Goal: Navigation & Orientation: Find specific page/section

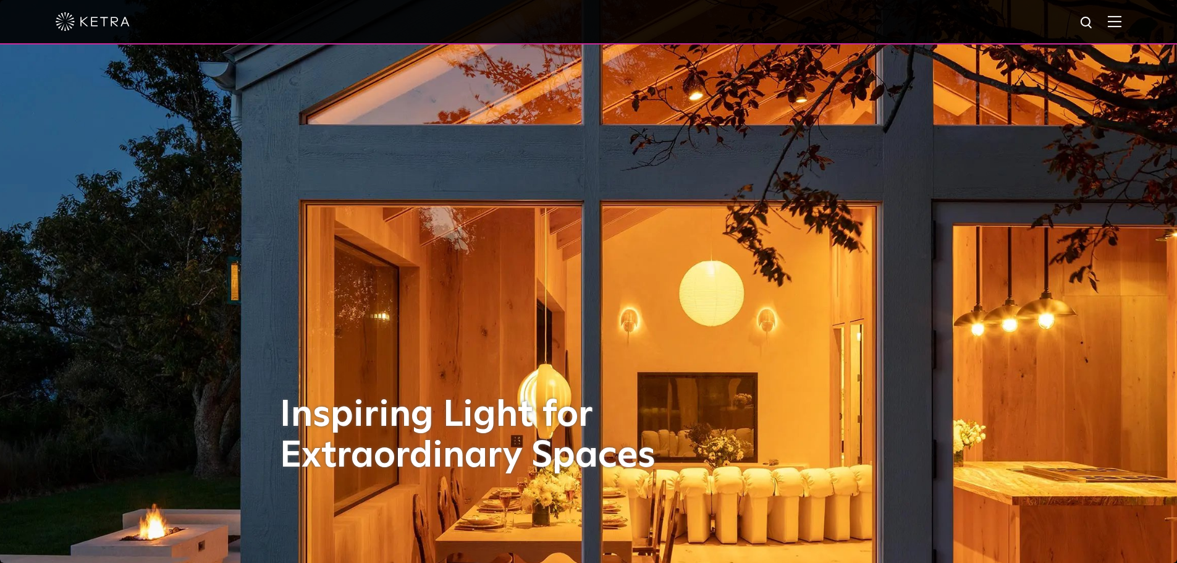
click at [1121, 21] on img at bounding box center [1115, 21] width 14 height 12
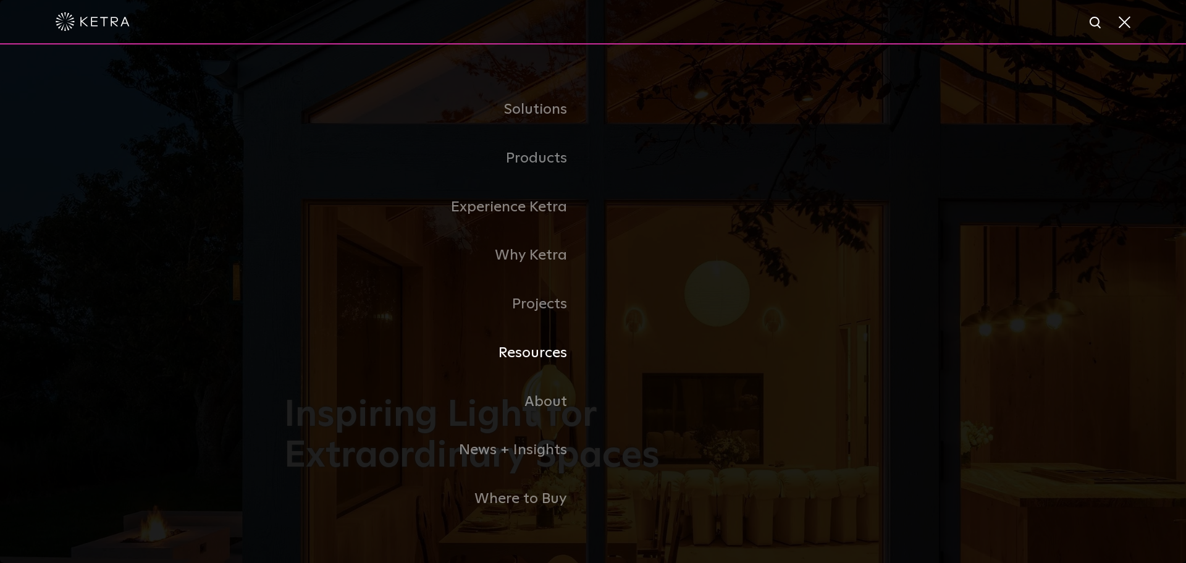
click at [546, 357] on link "Resources" at bounding box center [438, 353] width 309 height 49
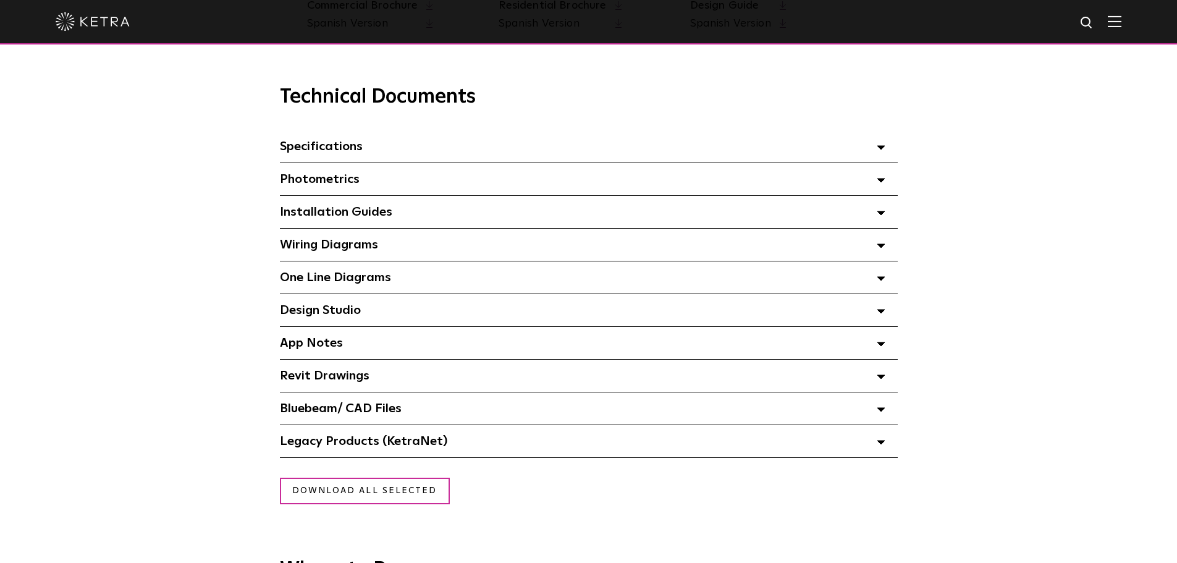
scroll to position [830, 0]
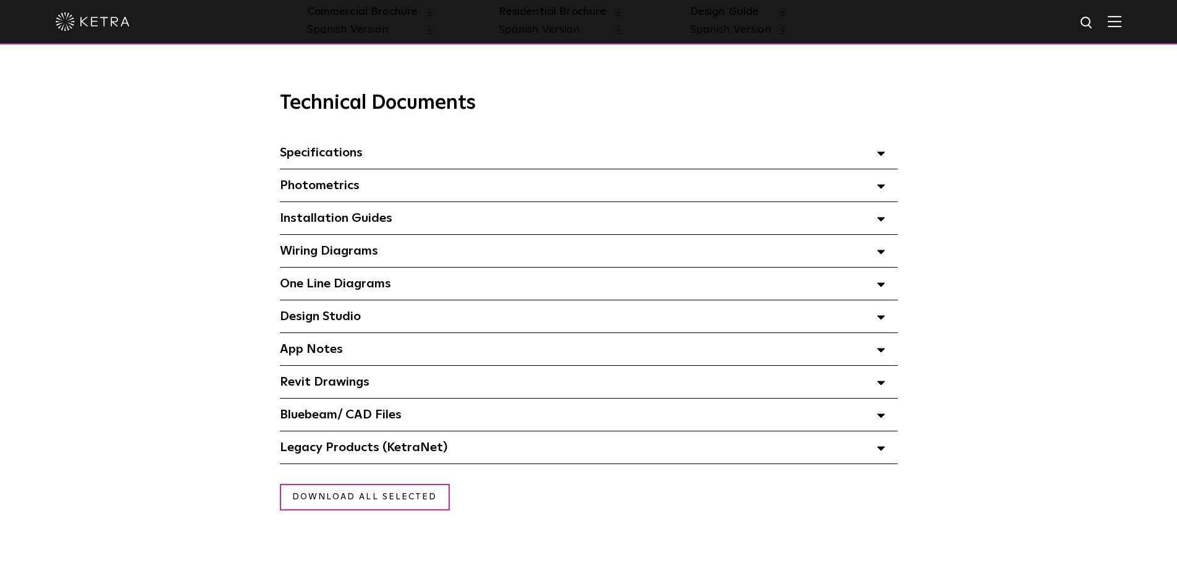
click at [360, 313] on span "Design Studio Select checkboxes to use the bulk download option below" at bounding box center [320, 316] width 81 height 12
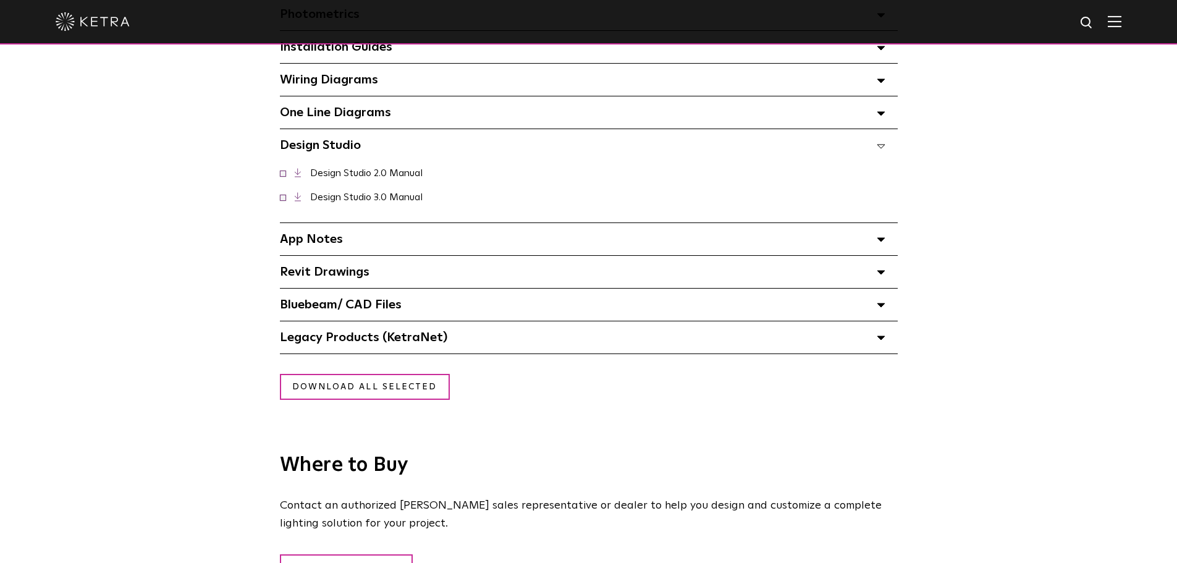
scroll to position [1005, 0]
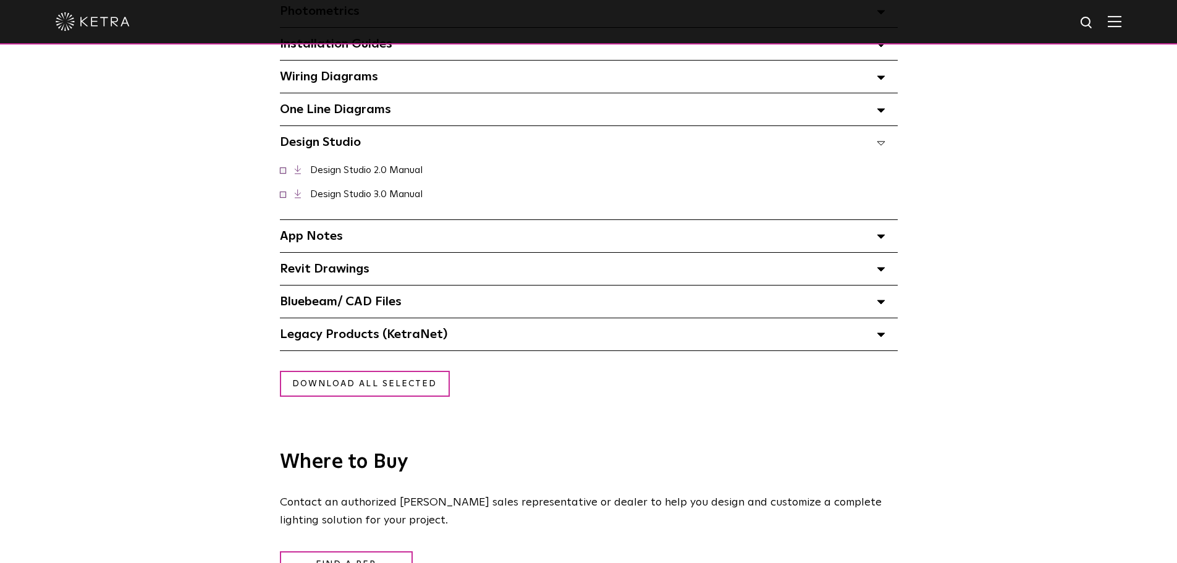
click at [879, 337] on polygon at bounding box center [880, 335] width 7 height 4
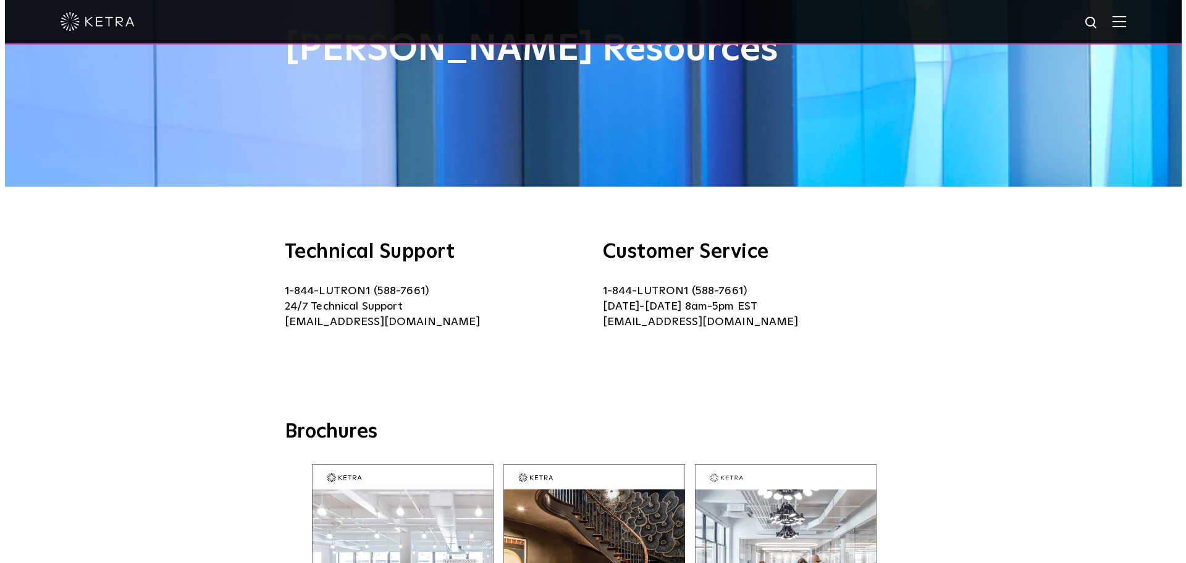
scroll to position [0, 0]
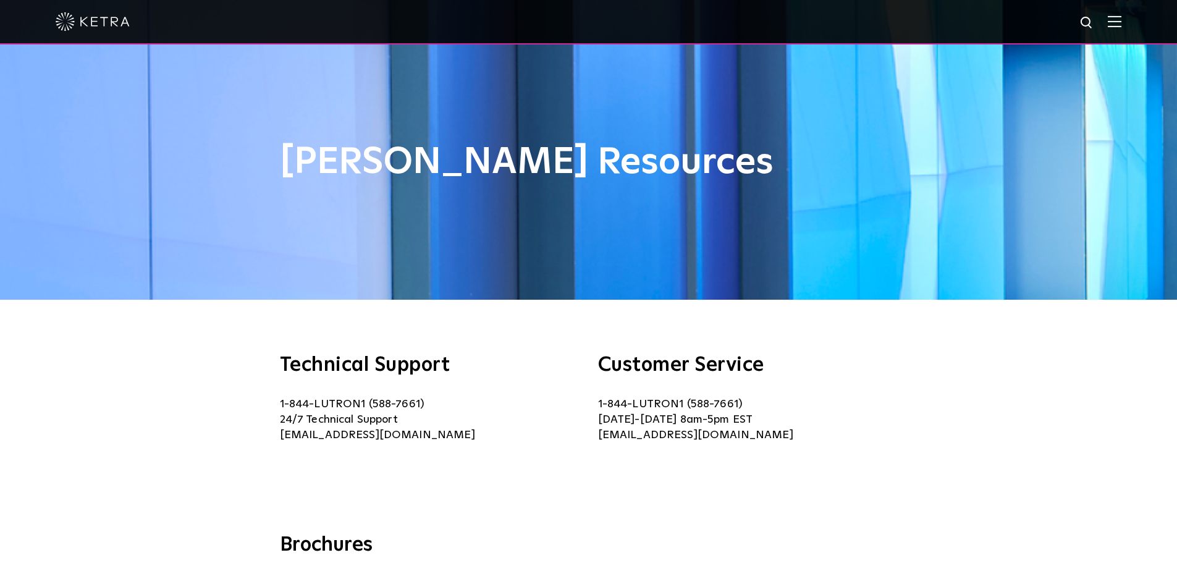
click at [1120, 23] on img at bounding box center [1115, 21] width 14 height 12
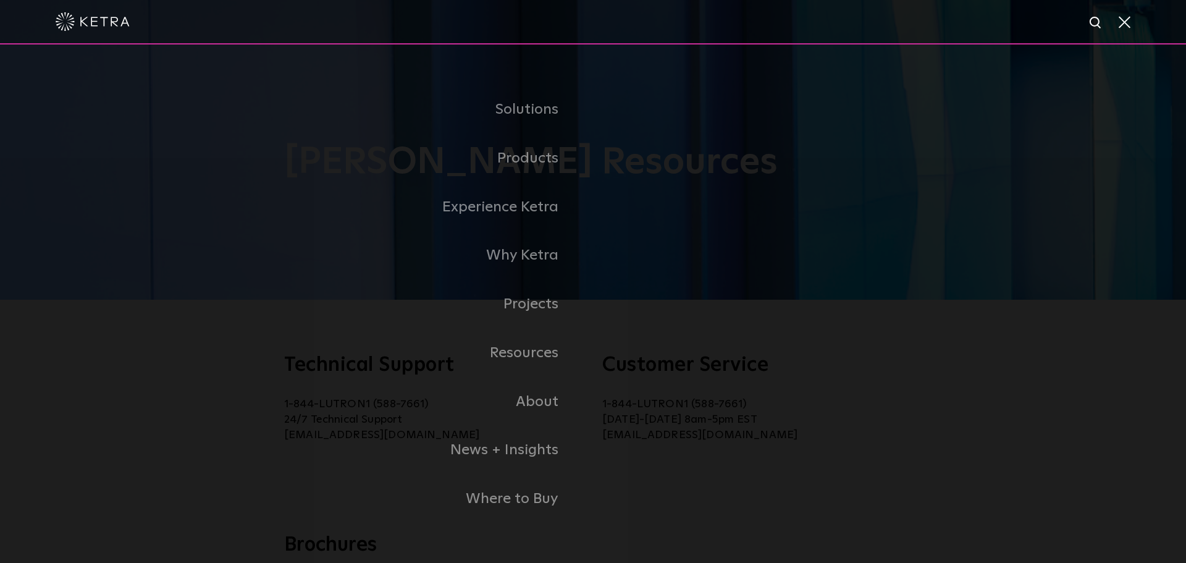
click at [100, 23] on img at bounding box center [93, 21] width 74 height 19
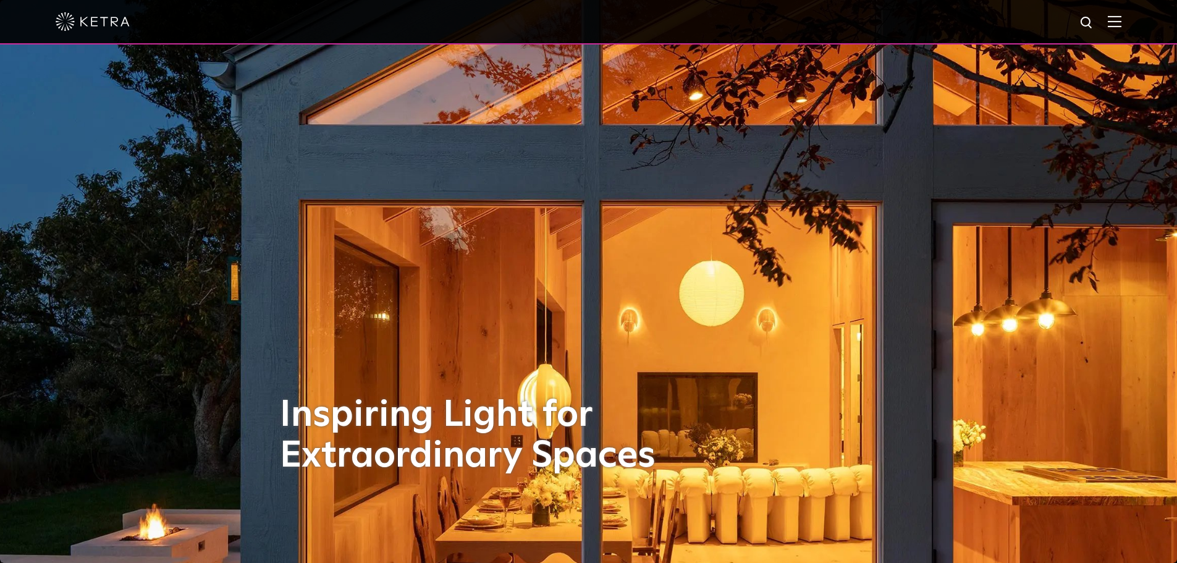
click at [1095, 25] on img at bounding box center [1086, 22] width 15 height 15
click at [1118, 20] on img at bounding box center [1115, 21] width 14 height 12
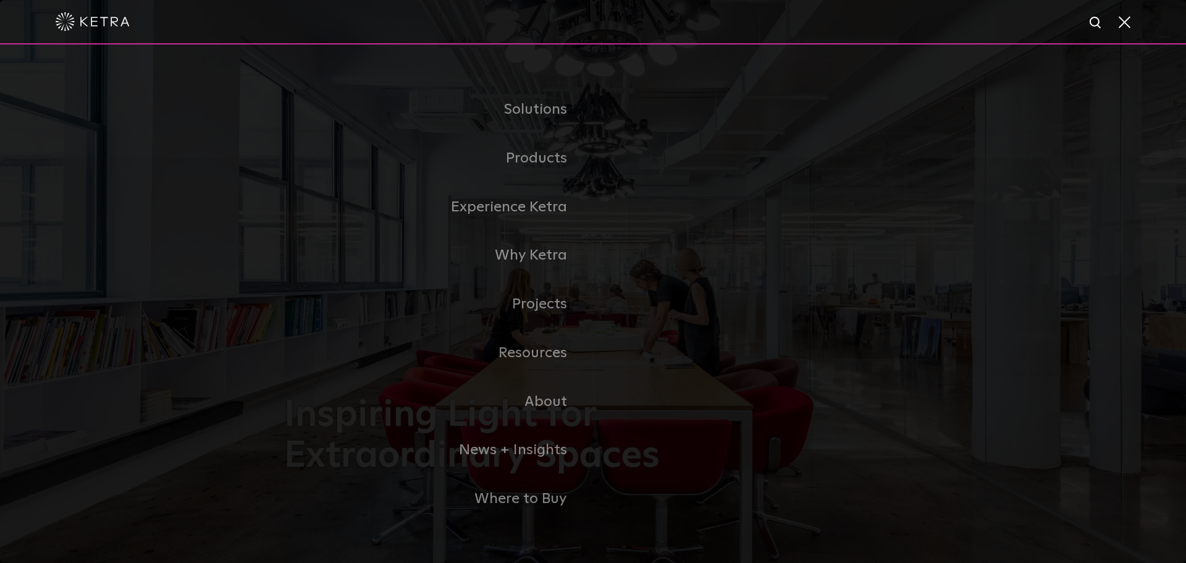
click at [92, 19] on img at bounding box center [93, 21] width 74 height 19
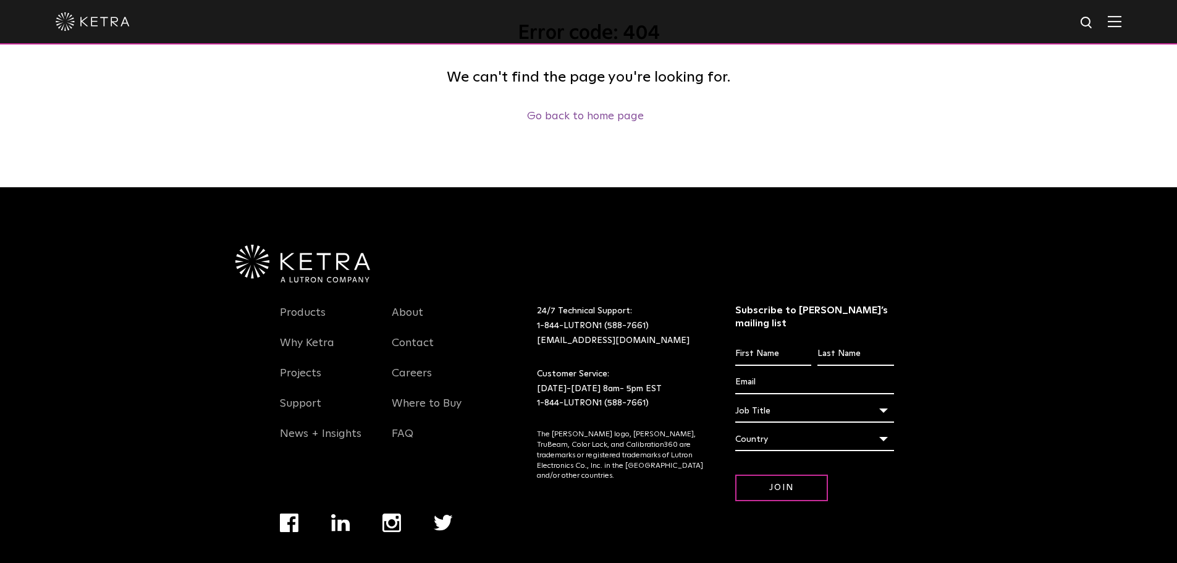
scroll to position [230, 0]
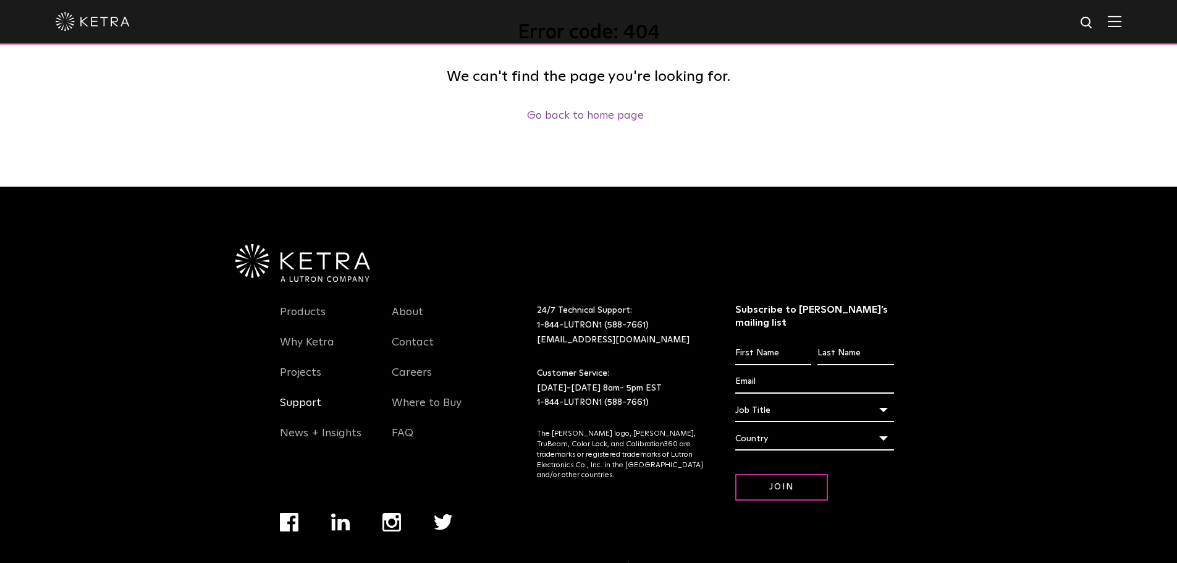
click at [307, 404] on link "Support" at bounding box center [300, 410] width 41 height 28
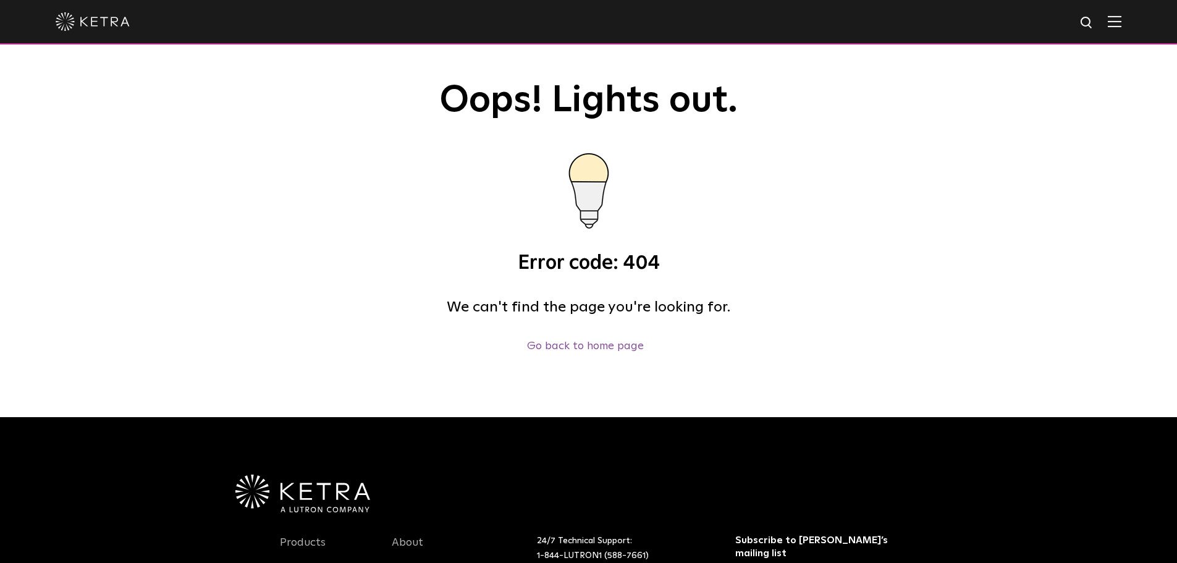
click at [591, 188] on img at bounding box center [588, 195] width 111 height 111
click at [1121, 22] on img at bounding box center [1115, 21] width 14 height 12
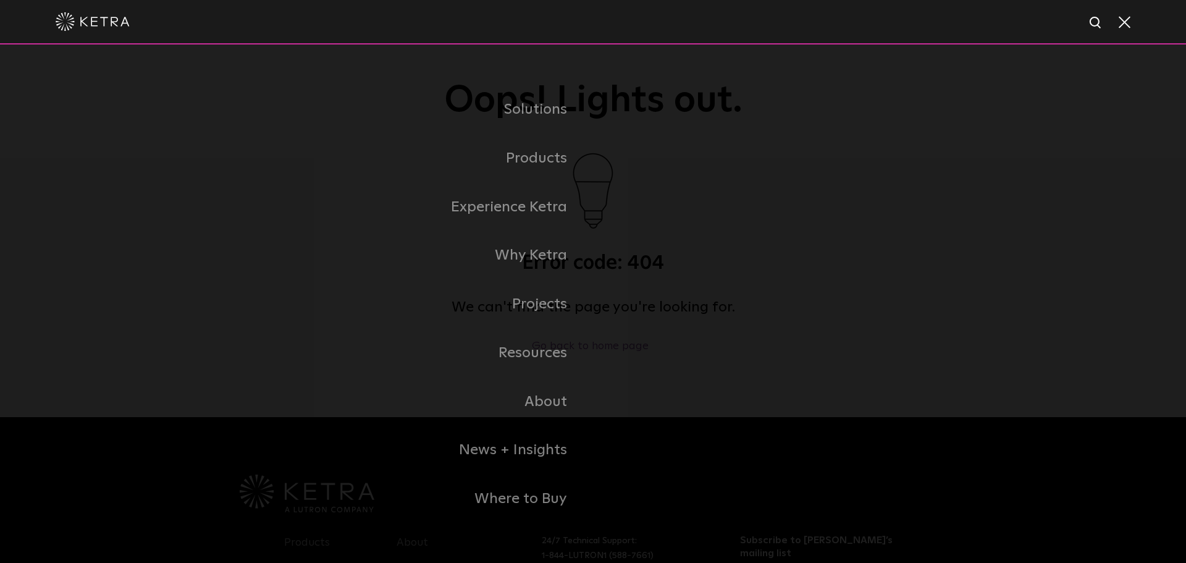
click at [1124, 25] on span at bounding box center [1124, 21] width 14 height 12
